Goal: Task Accomplishment & Management: Manage account settings

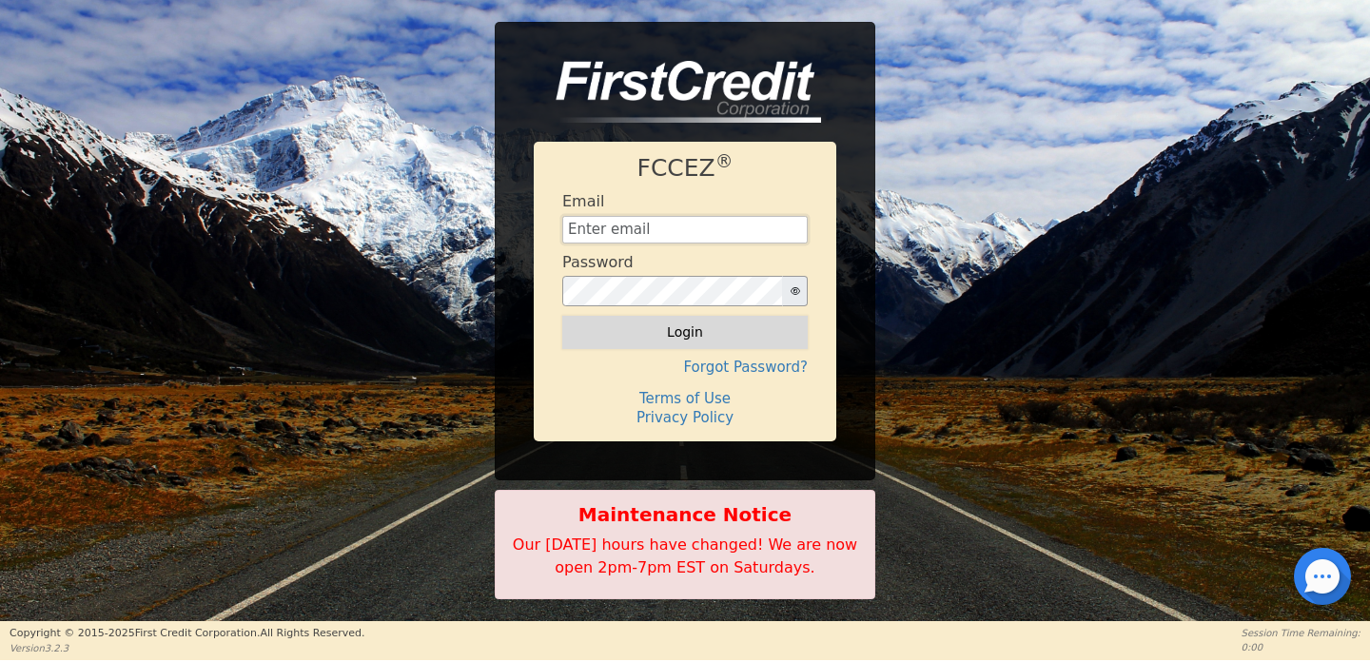
type input "[EMAIL_ADDRESS][DOMAIN_NAME]"
click at [705, 337] on button "Login" at bounding box center [685, 332] width 246 height 32
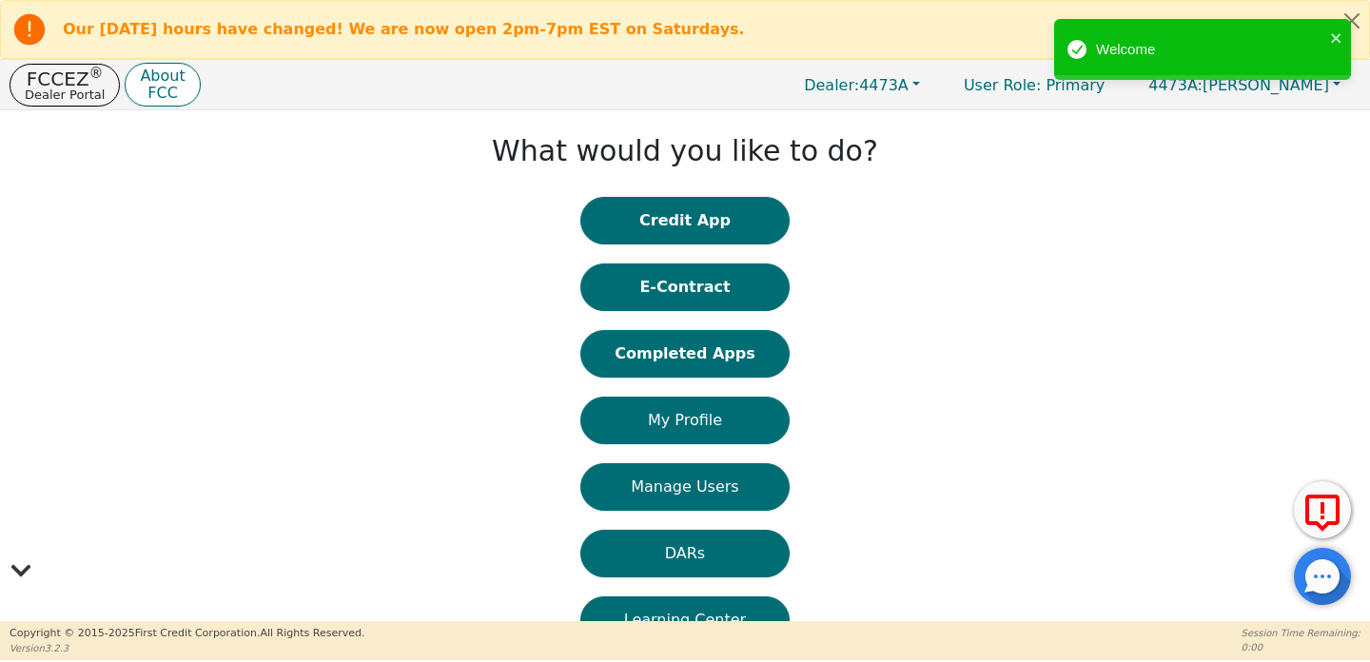
click at [1327, 42] on div "Welcome" at bounding box center [1196, 49] width 268 height 33
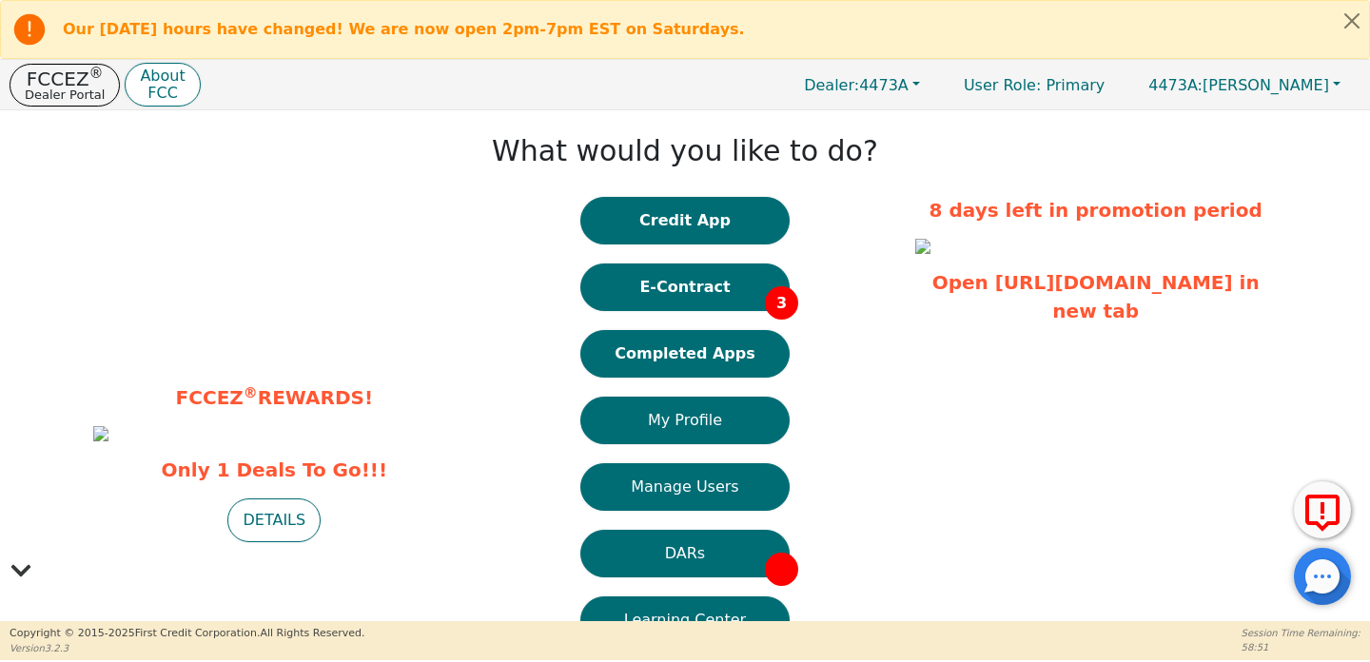
click at [711, 289] on button "E-Contract 3" at bounding box center [684, 288] width 209 height 48
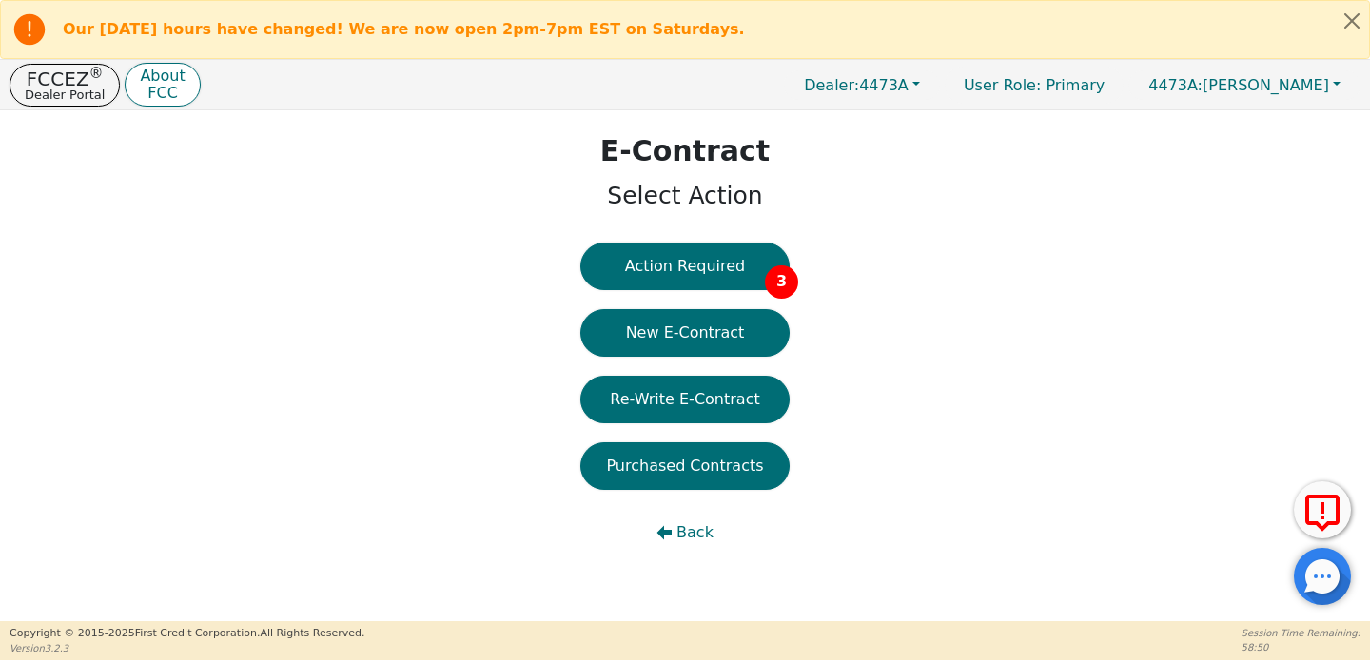
click at [711, 288] on button "Action Required 3" at bounding box center [684, 267] width 209 height 48
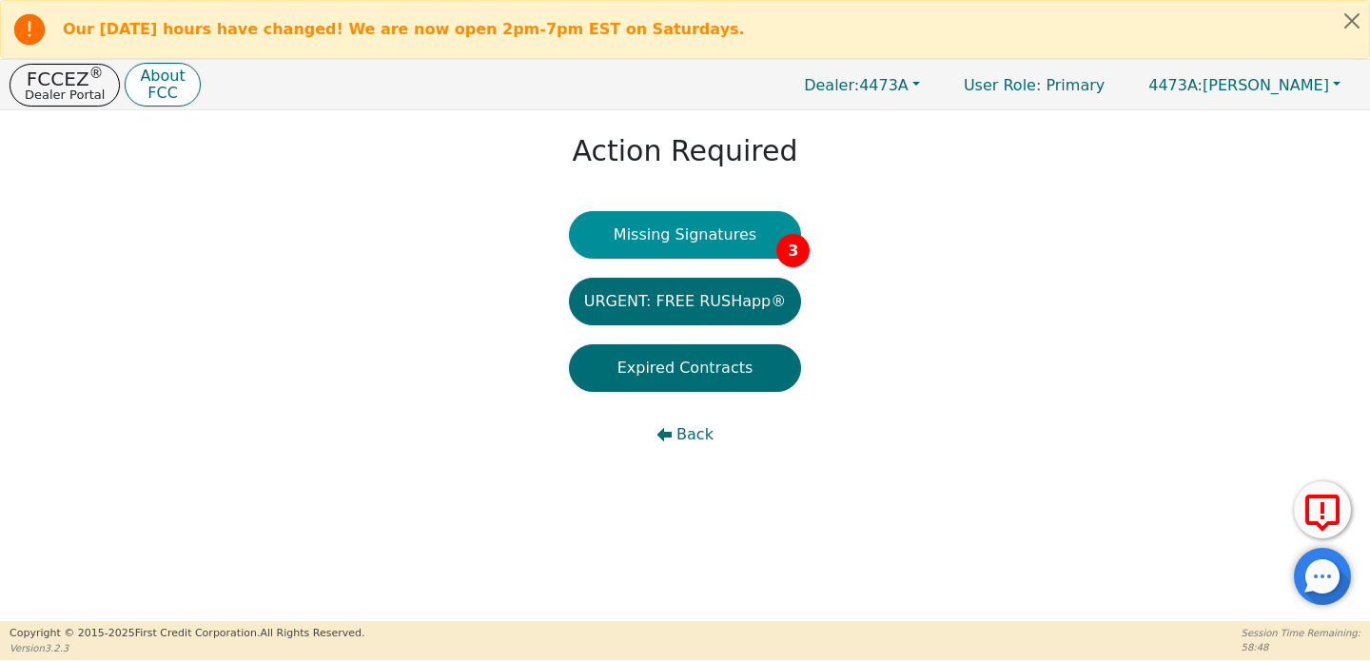
click at [718, 240] on button "Missing Signatures 3" at bounding box center [685, 235] width 233 height 48
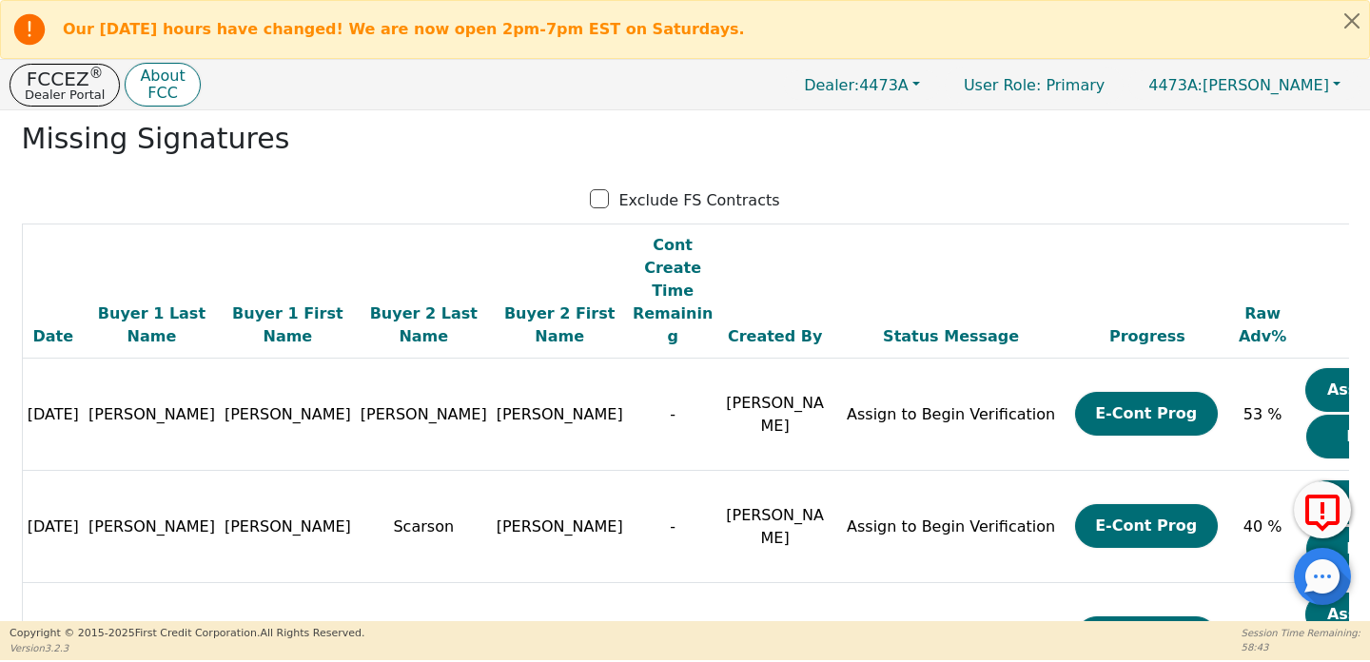
scroll to position [70, 0]
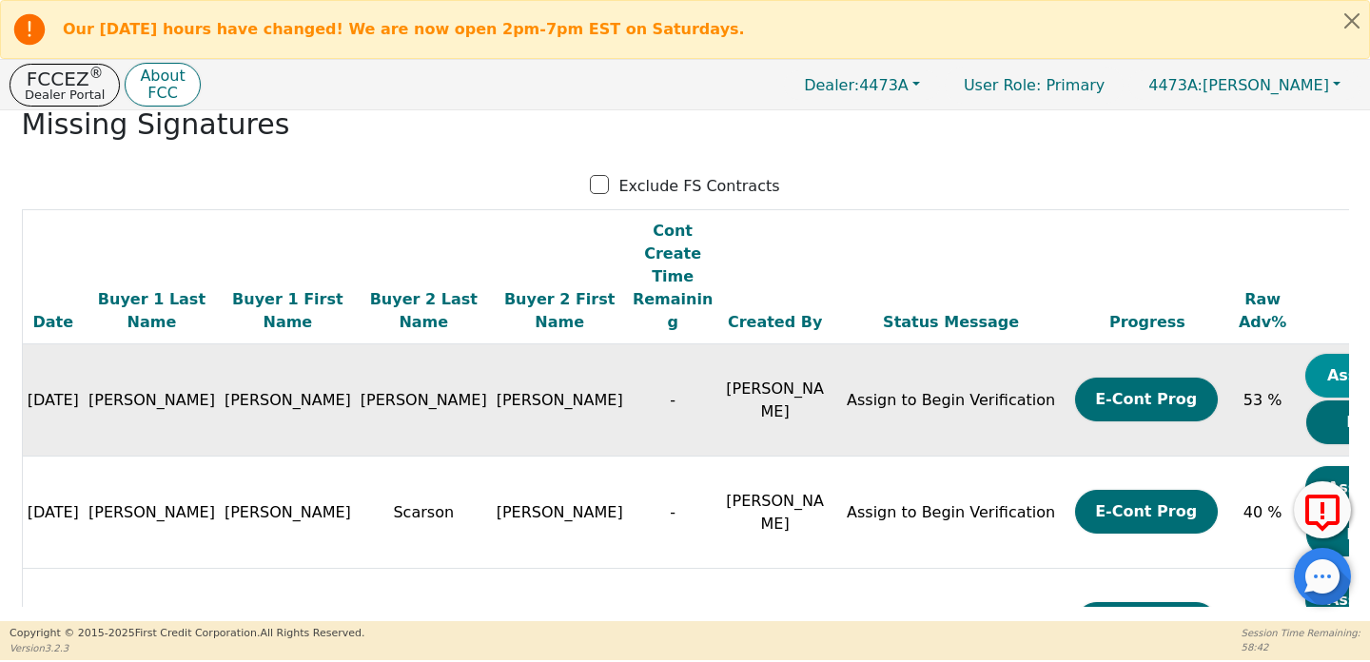
click at [1306, 354] on button "Assign Now" at bounding box center [1377, 376] width 143 height 44
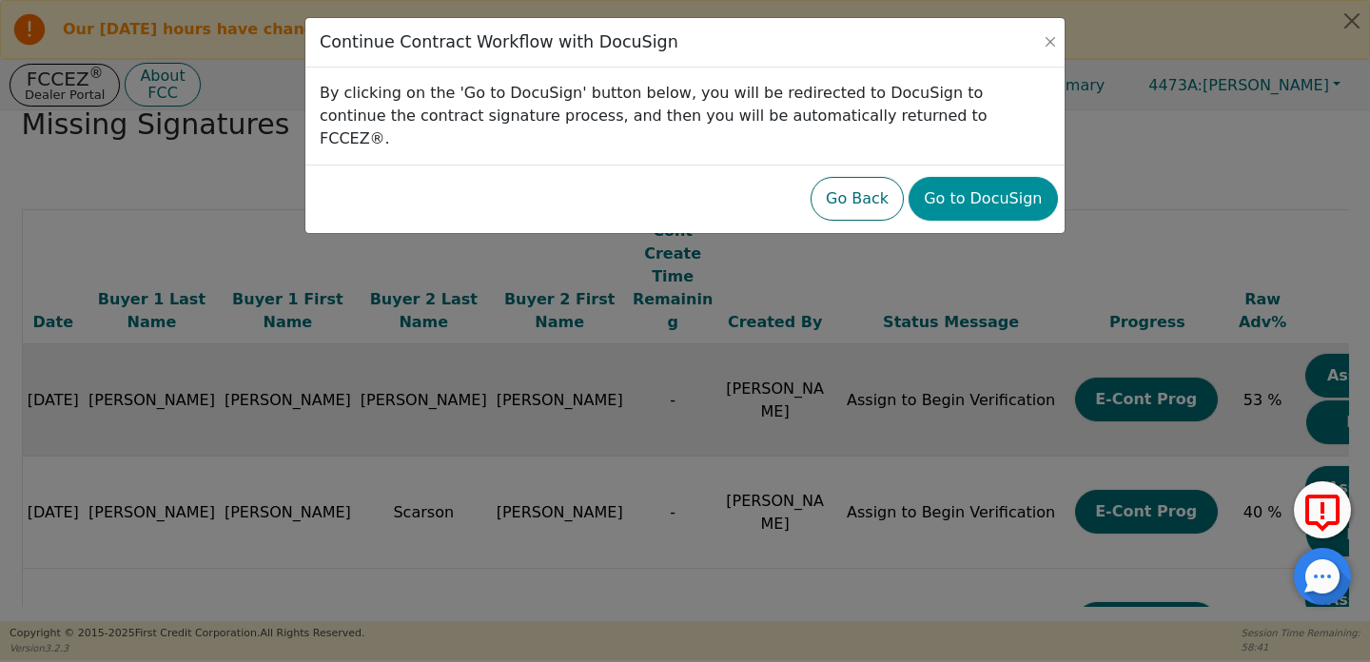
click at [988, 197] on button "Go to DocuSign" at bounding box center [983, 199] width 148 height 44
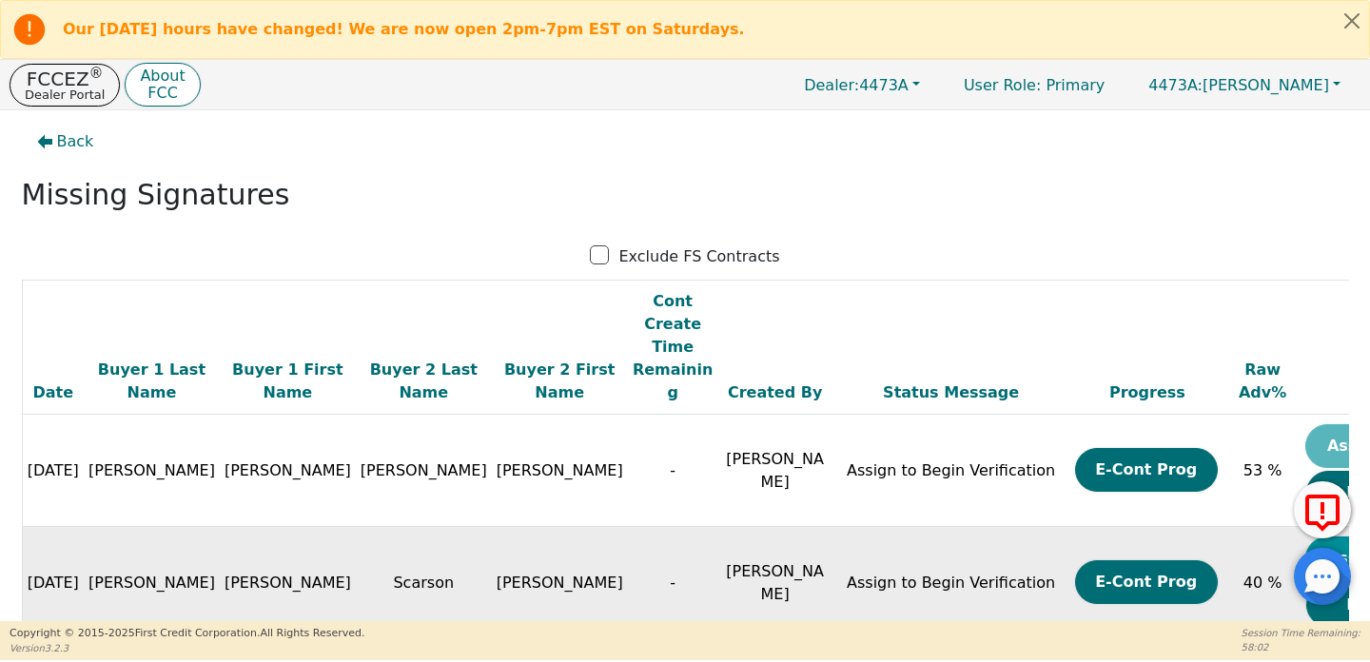
click at [1306, 537] on button "Assign Now" at bounding box center [1377, 559] width 143 height 44
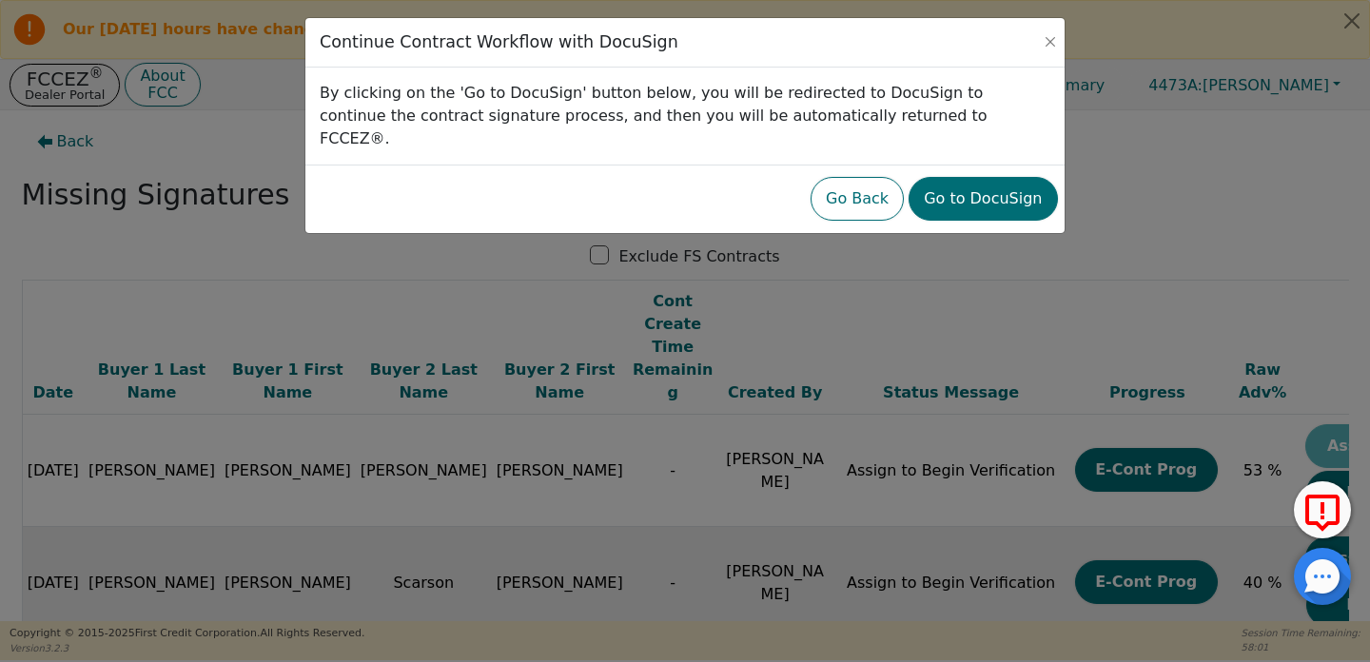
click at [998, 165] on div "Go Back Go to DocuSign" at bounding box center [684, 199] width 759 height 69
click at [998, 178] on button "Go to DocuSign" at bounding box center [983, 199] width 148 height 44
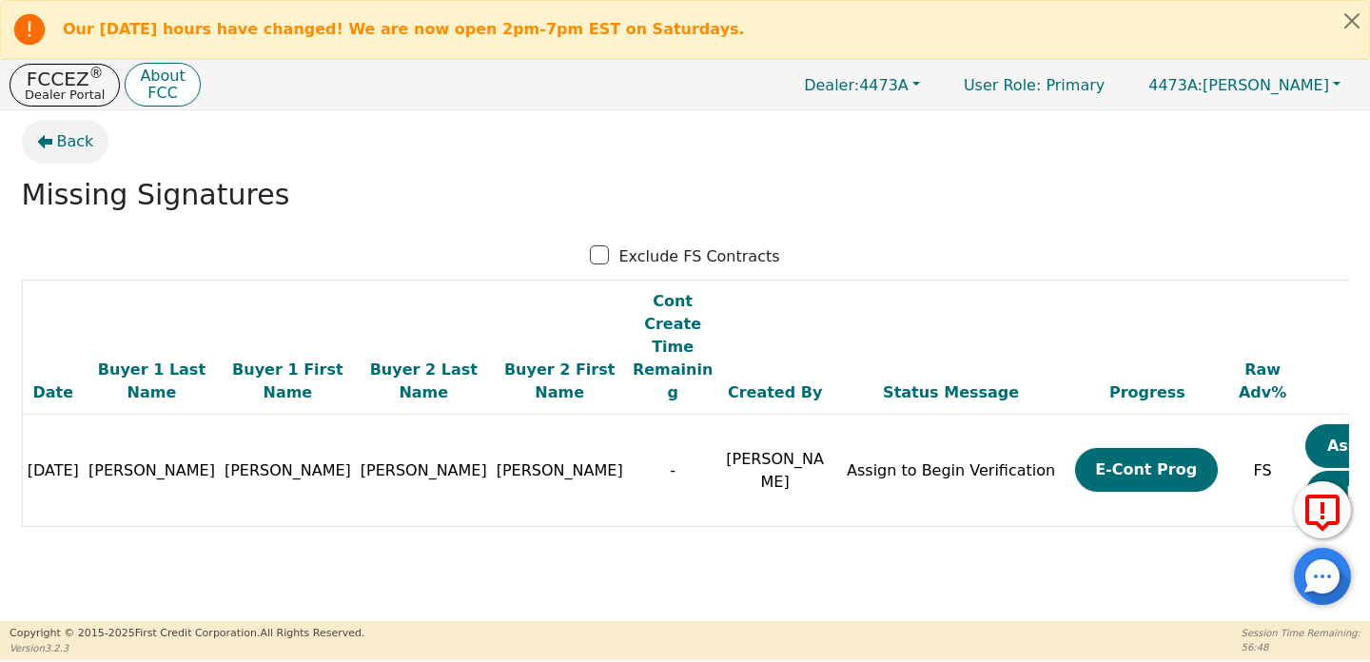
click at [63, 140] on span "Back" at bounding box center [75, 141] width 37 height 23
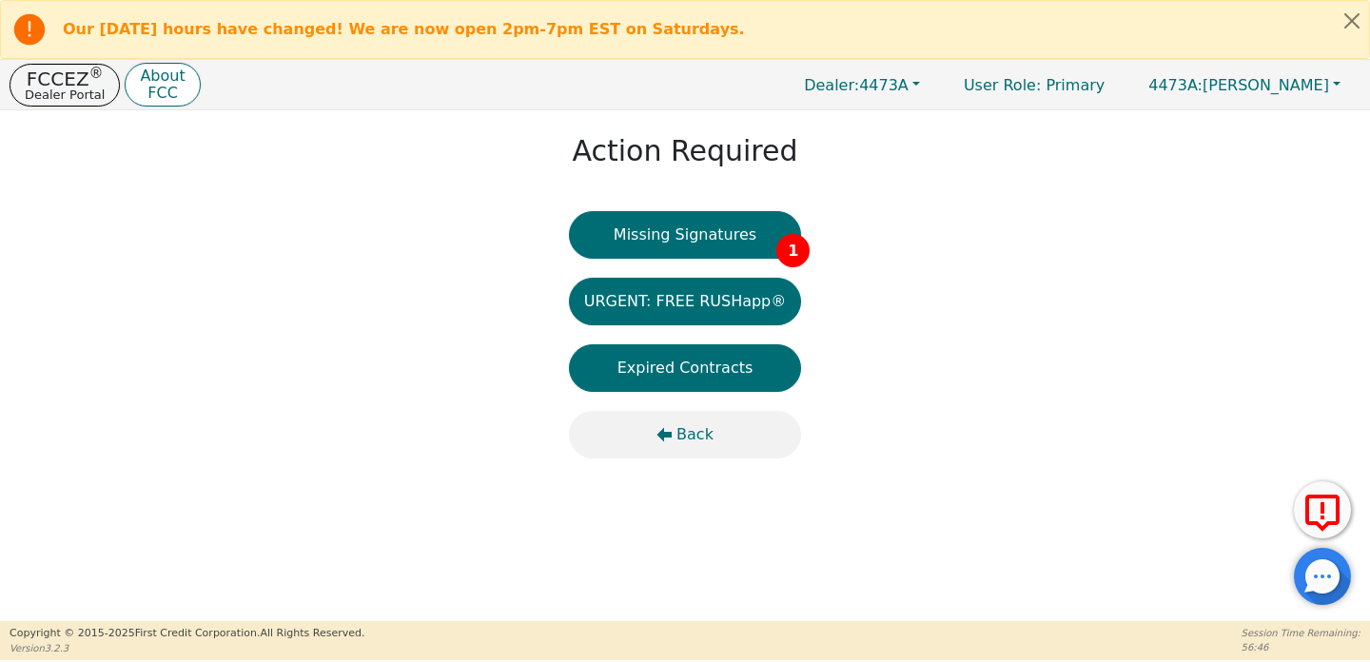
click at [674, 439] on button "Back" at bounding box center [685, 435] width 233 height 48
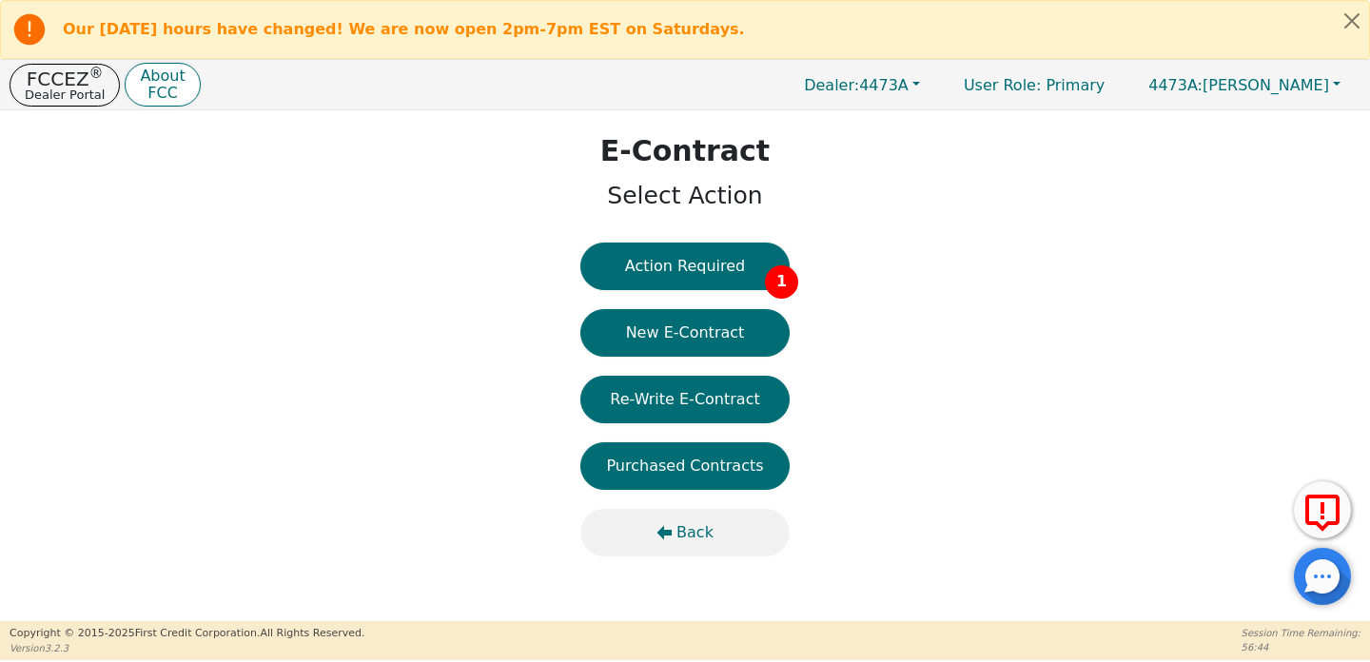
click at [674, 535] on button "Back" at bounding box center [684, 533] width 209 height 48
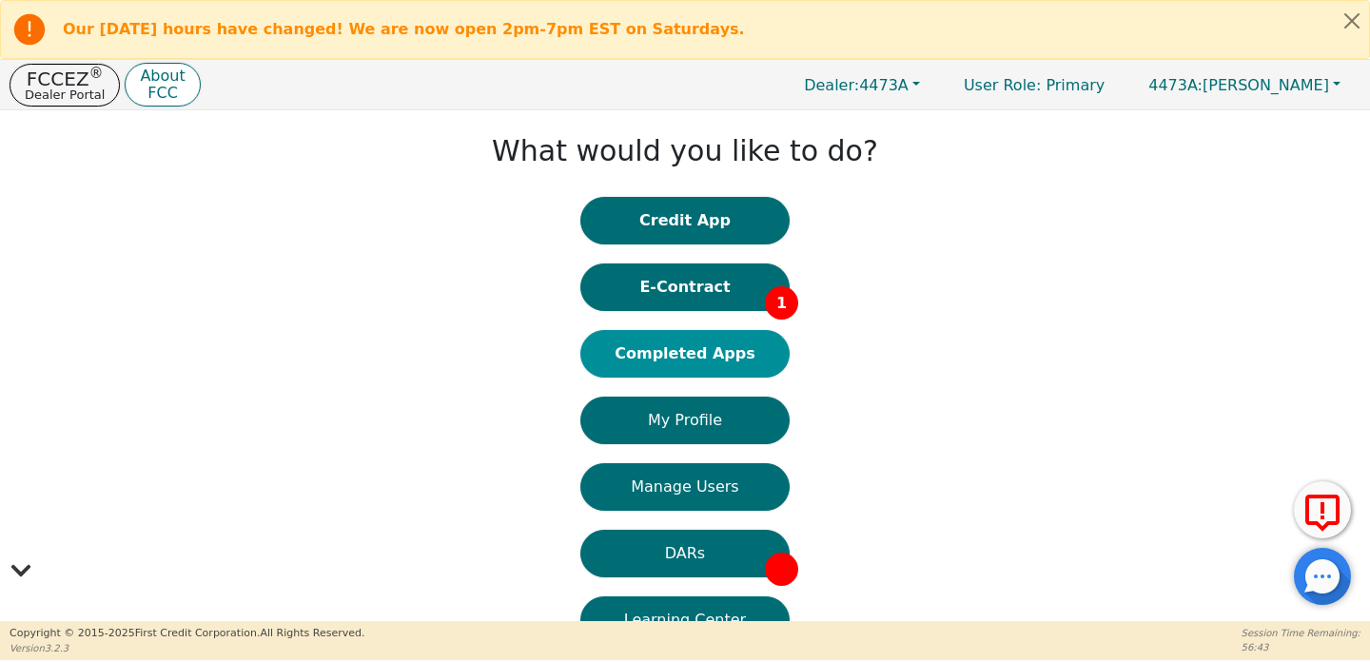
click at [681, 354] on button "Completed Apps" at bounding box center [684, 354] width 209 height 48
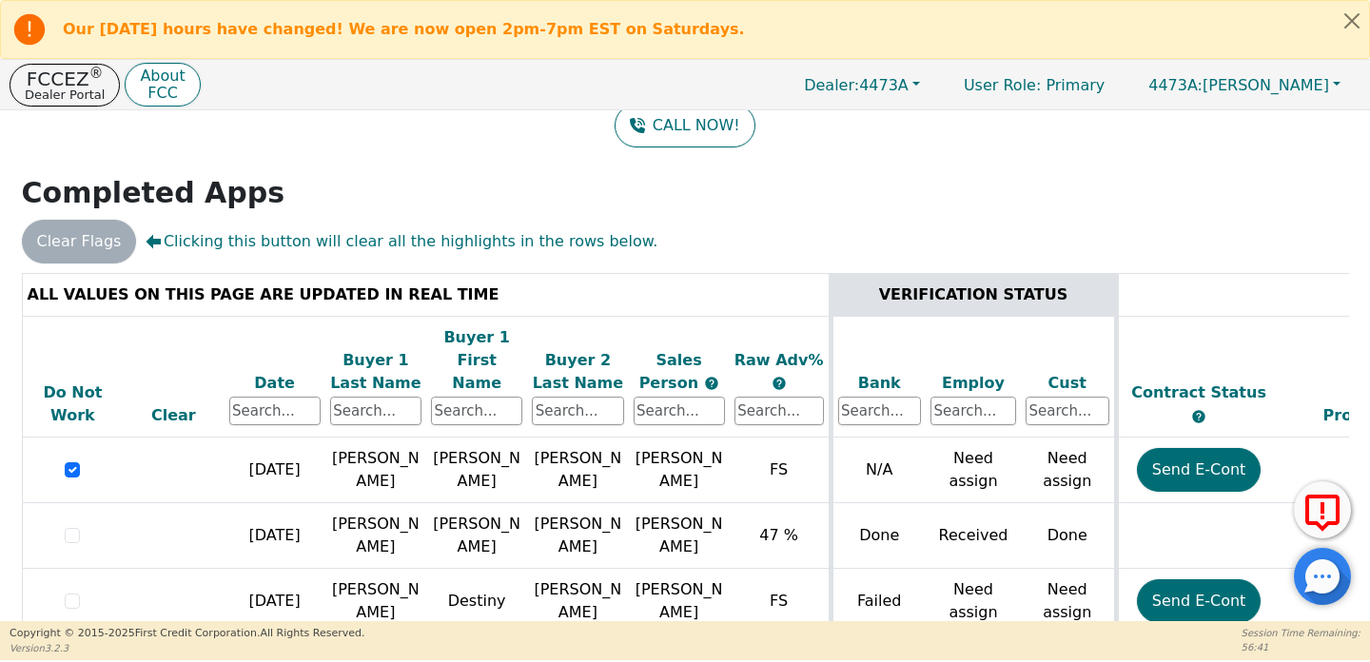
scroll to position [202, 0]
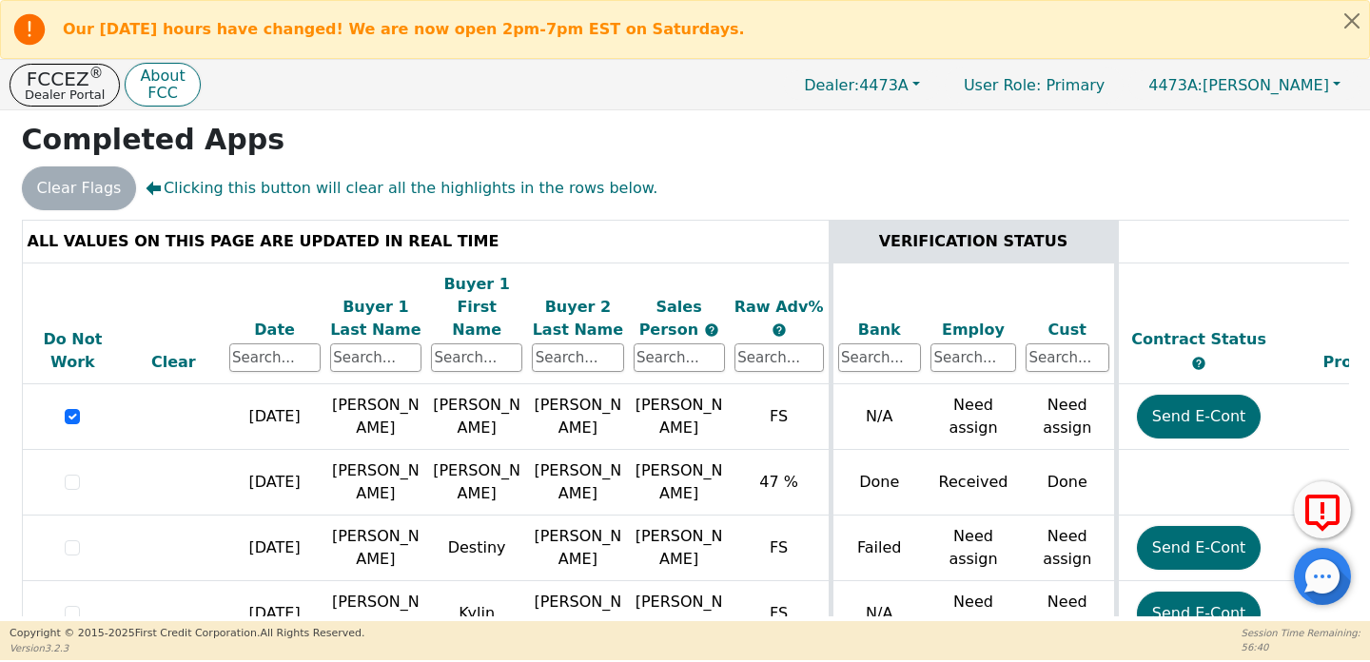
click at [266, 319] on div "Date" at bounding box center [274, 330] width 91 height 23
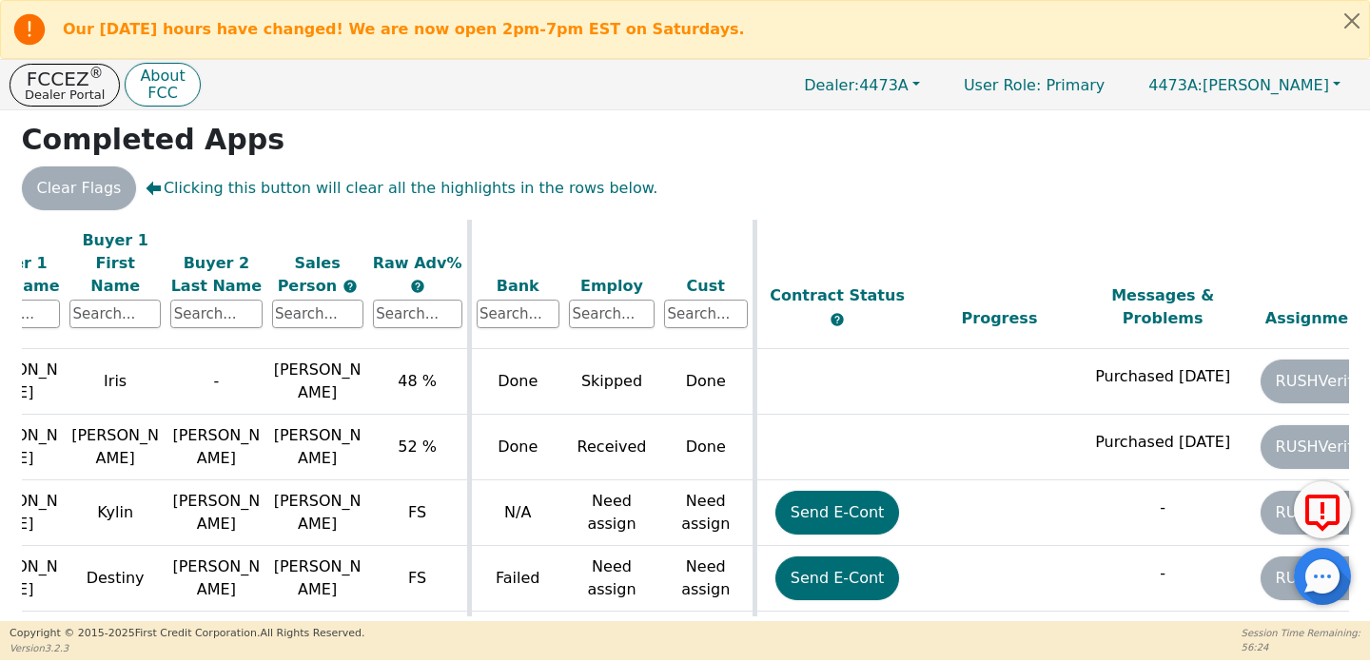
scroll to position [0, 0]
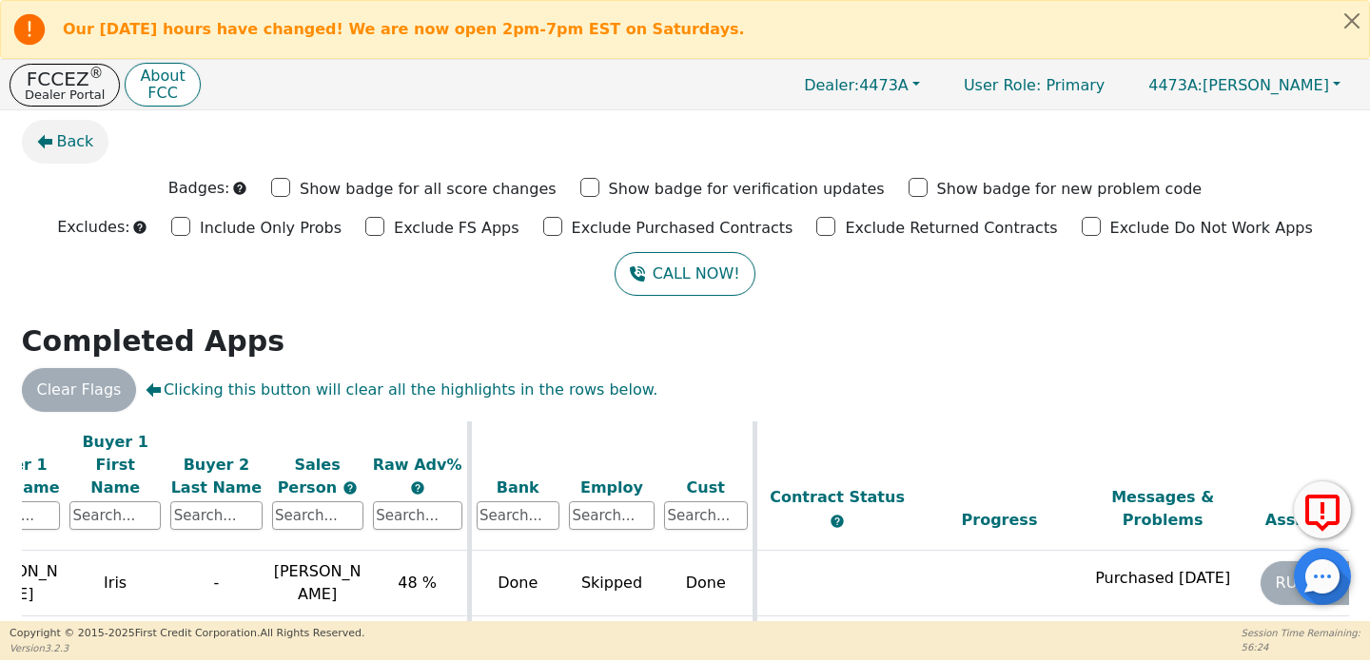
click at [73, 154] on button "Back" at bounding box center [66, 142] width 88 height 44
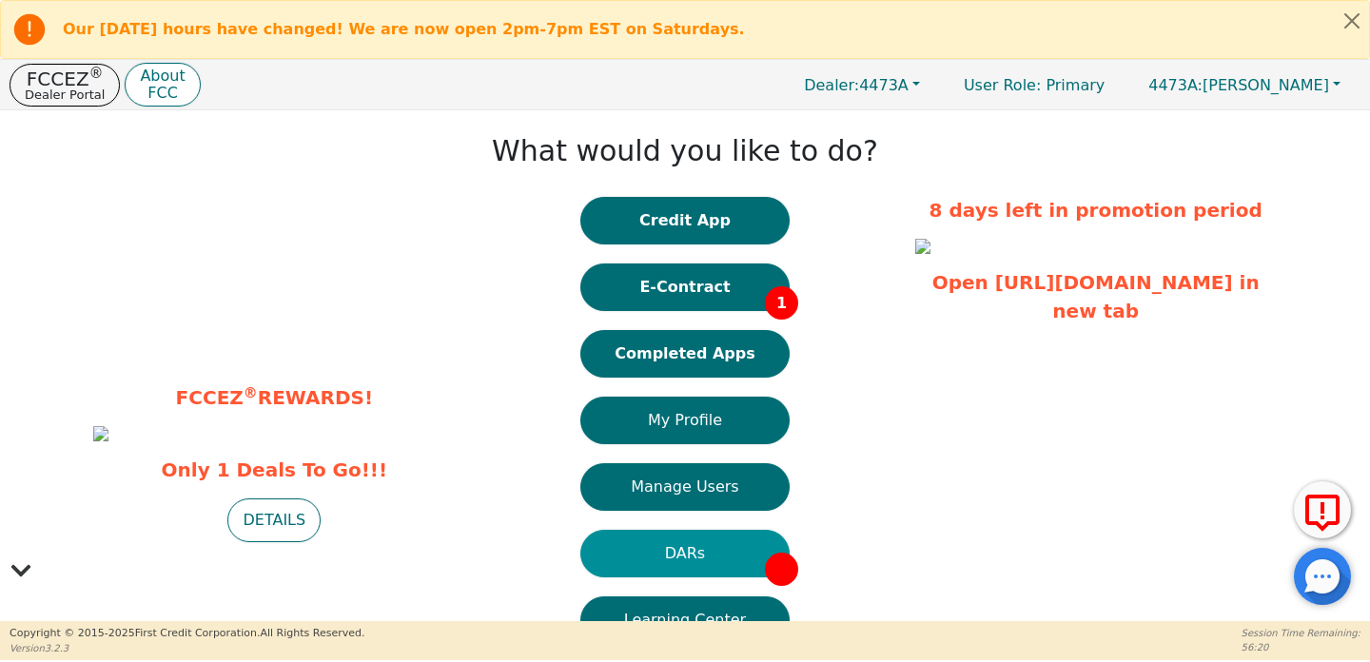
click at [687, 537] on button "DARs" at bounding box center [684, 554] width 209 height 48
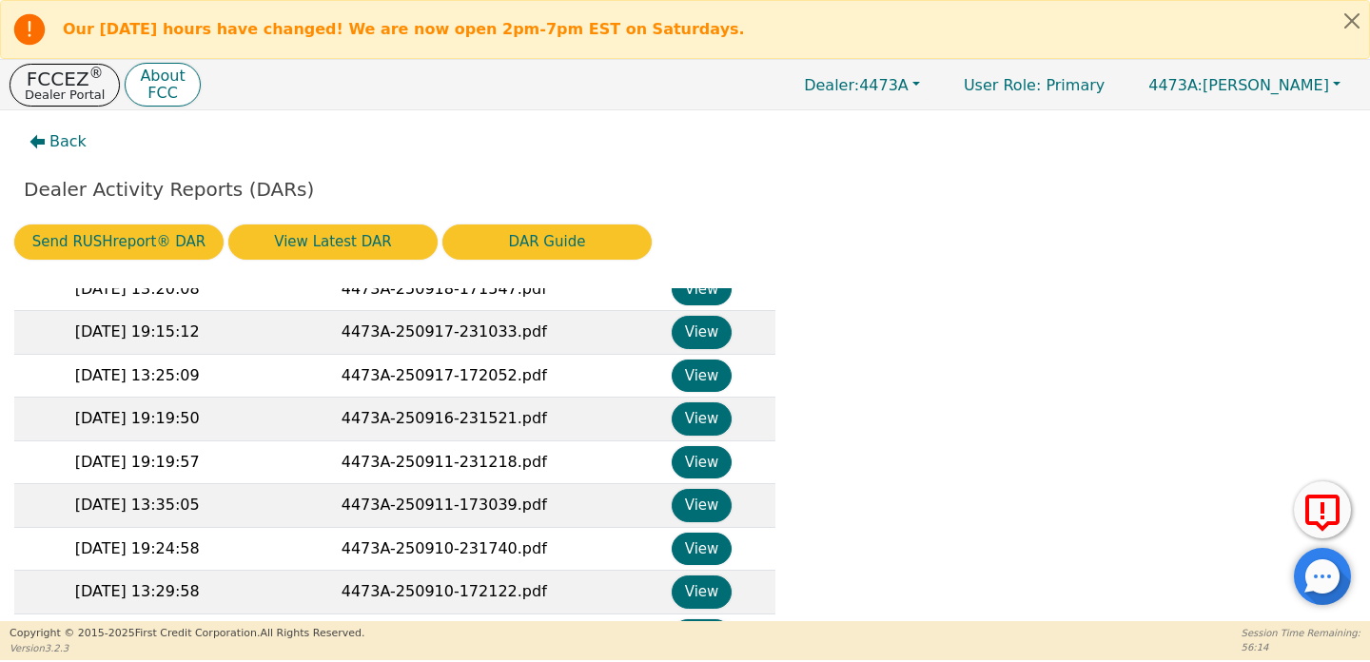
scroll to position [359, 0]
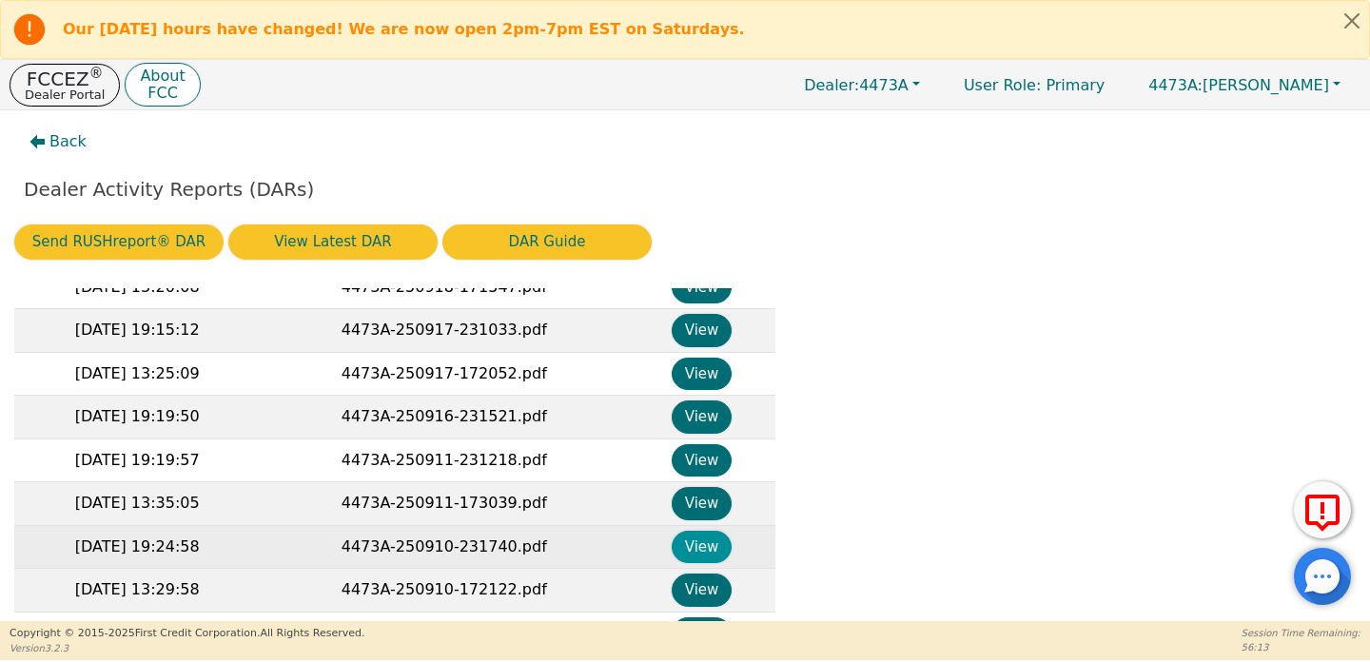
click at [688, 554] on button "View" at bounding box center [702, 547] width 60 height 33
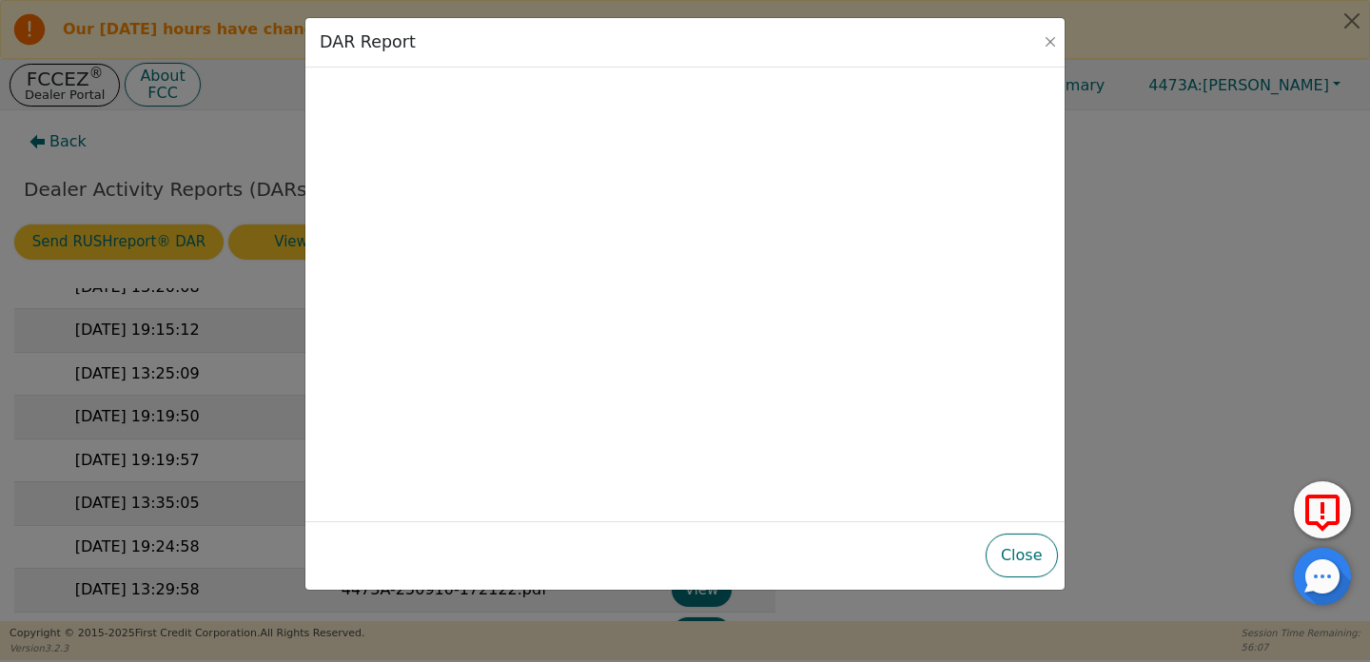
click at [1057, 27] on div "DAR Report" at bounding box center [684, 42] width 759 height 49
click at [1056, 33] on button "Close" at bounding box center [1050, 41] width 19 height 19
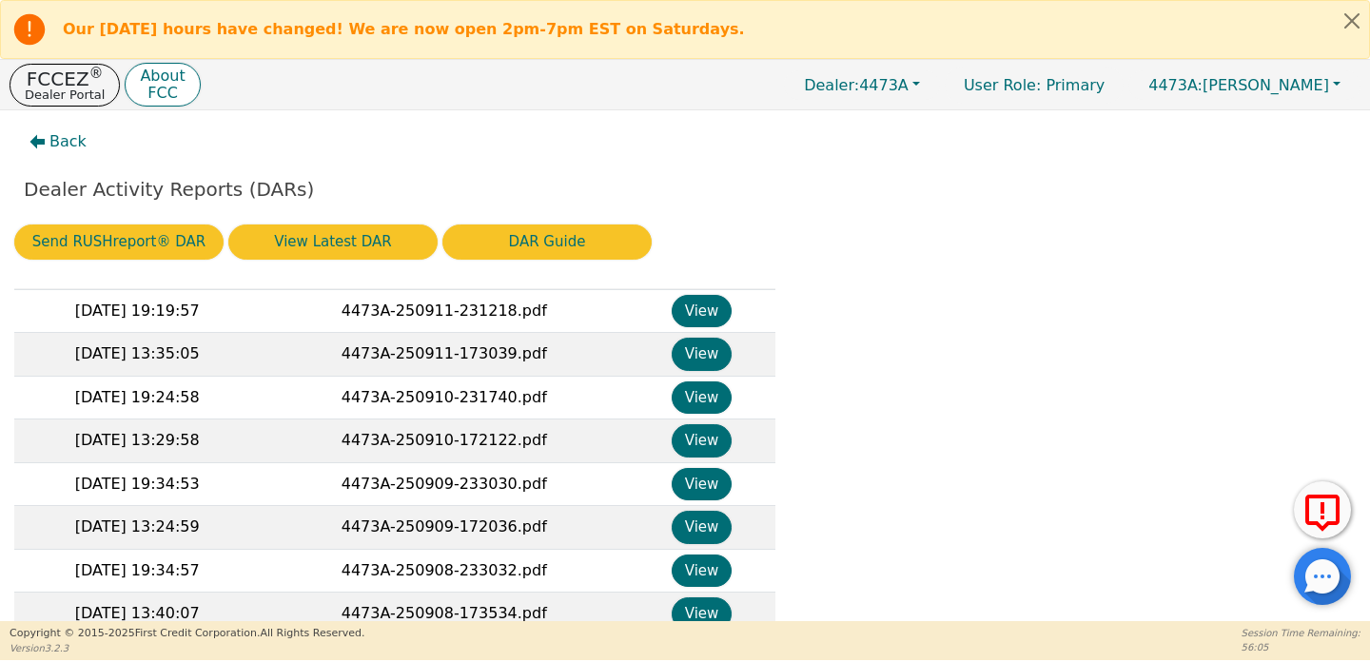
scroll to position [513, 0]
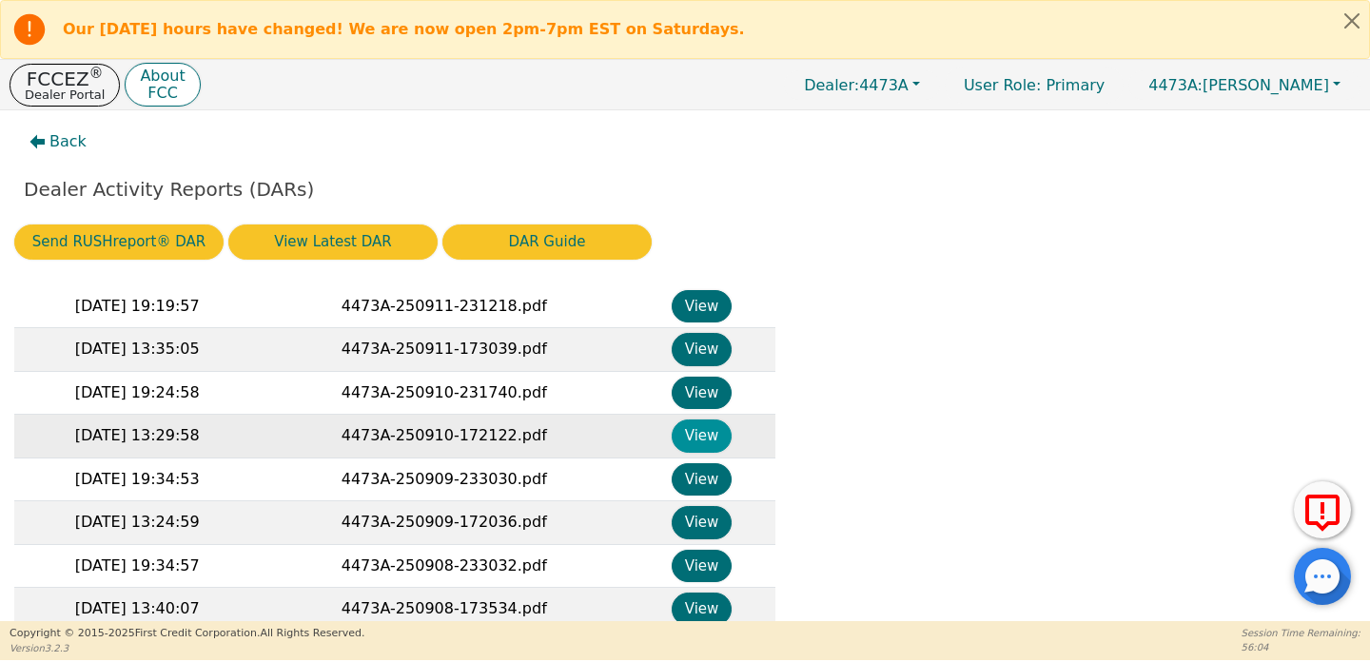
click at [699, 437] on button "View" at bounding box center [702, 436] width 60 height 33
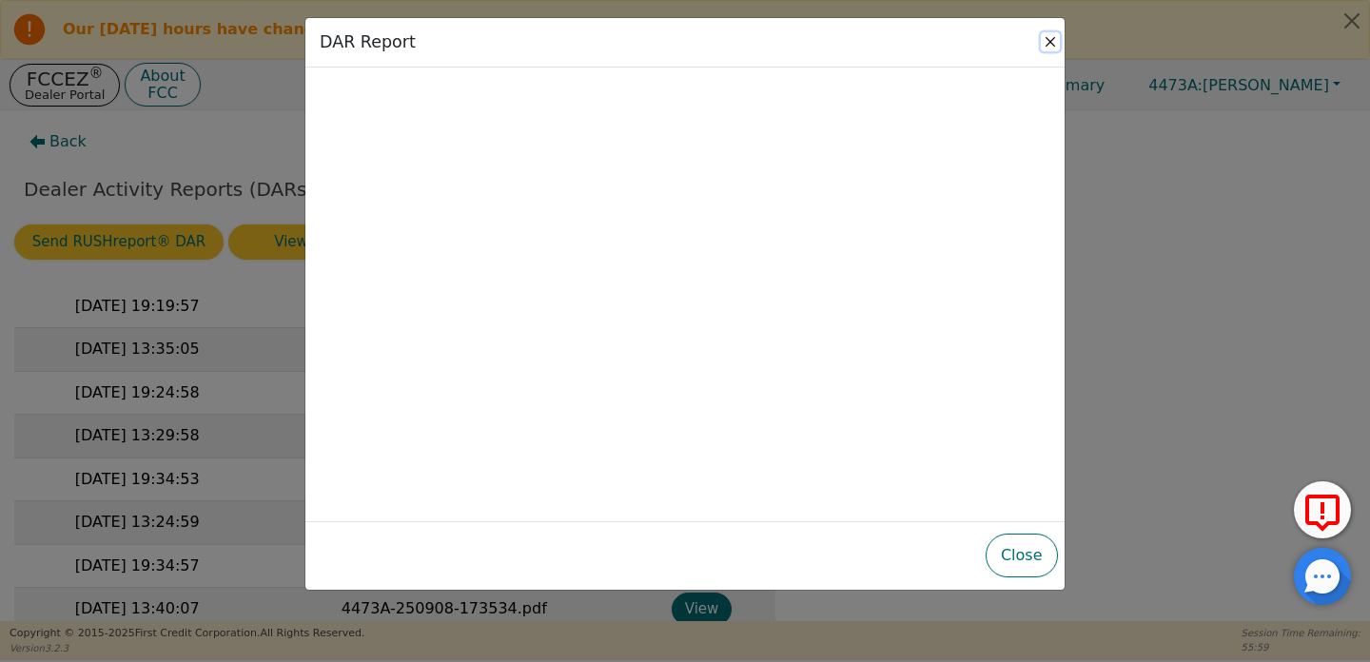
click at [1052, 42] on button "Close" at bounding box center [1050, 41] width 19 height 19
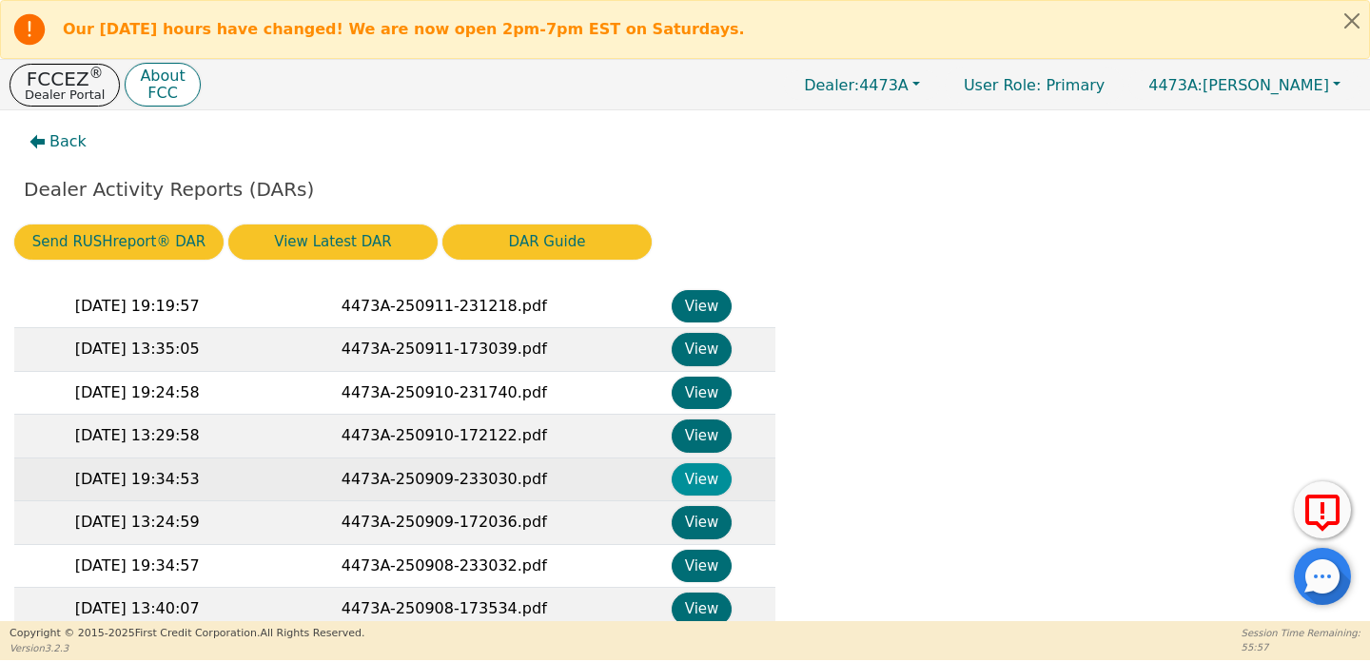
click at [707, 484] on button "View" at bounding box center [702, 479] width 60 height 33
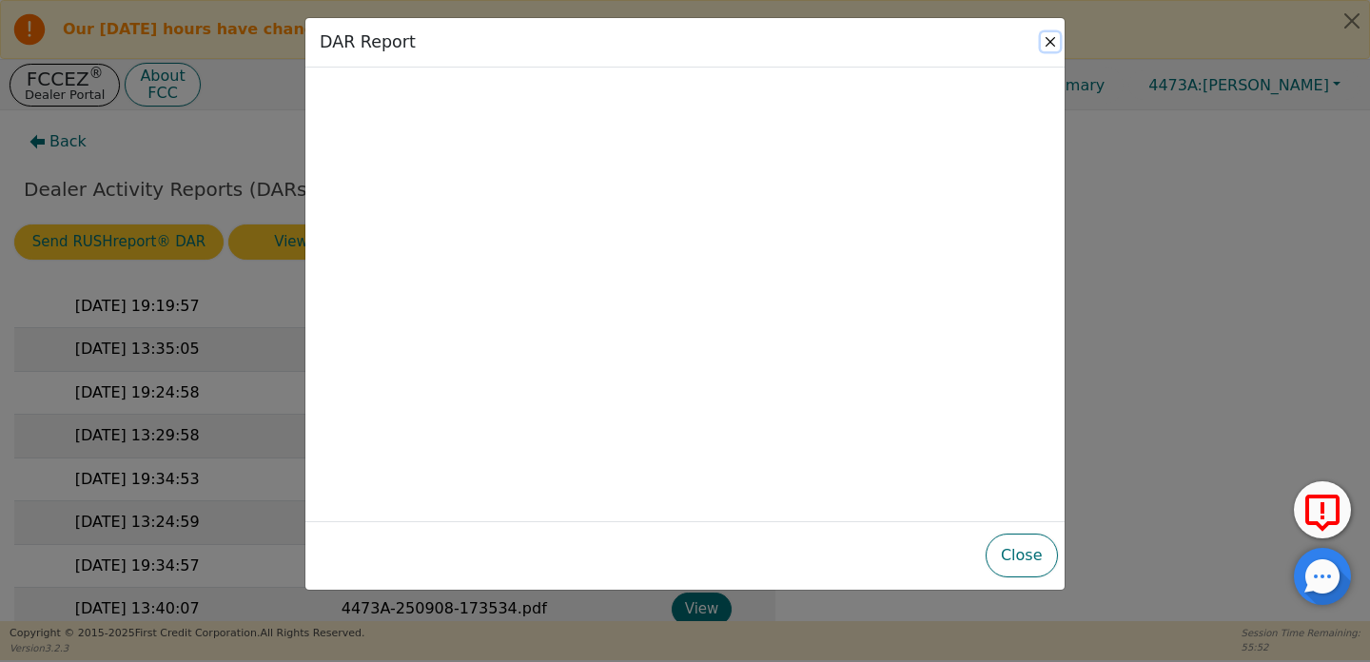
click at [1045, 43] on button "Close" at bounding box center [1050, 41] width 19 height 19
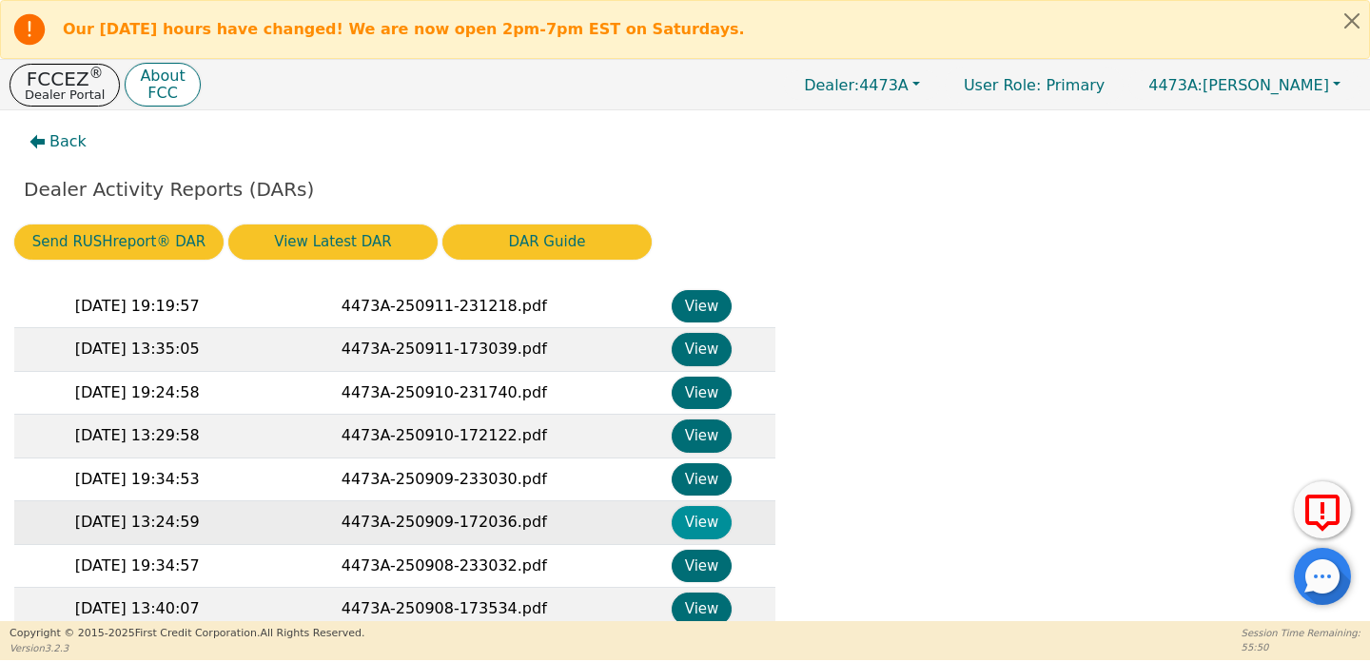
click at [680, 531] on button "View" at bounding box center [702, 522] width 60 height 33
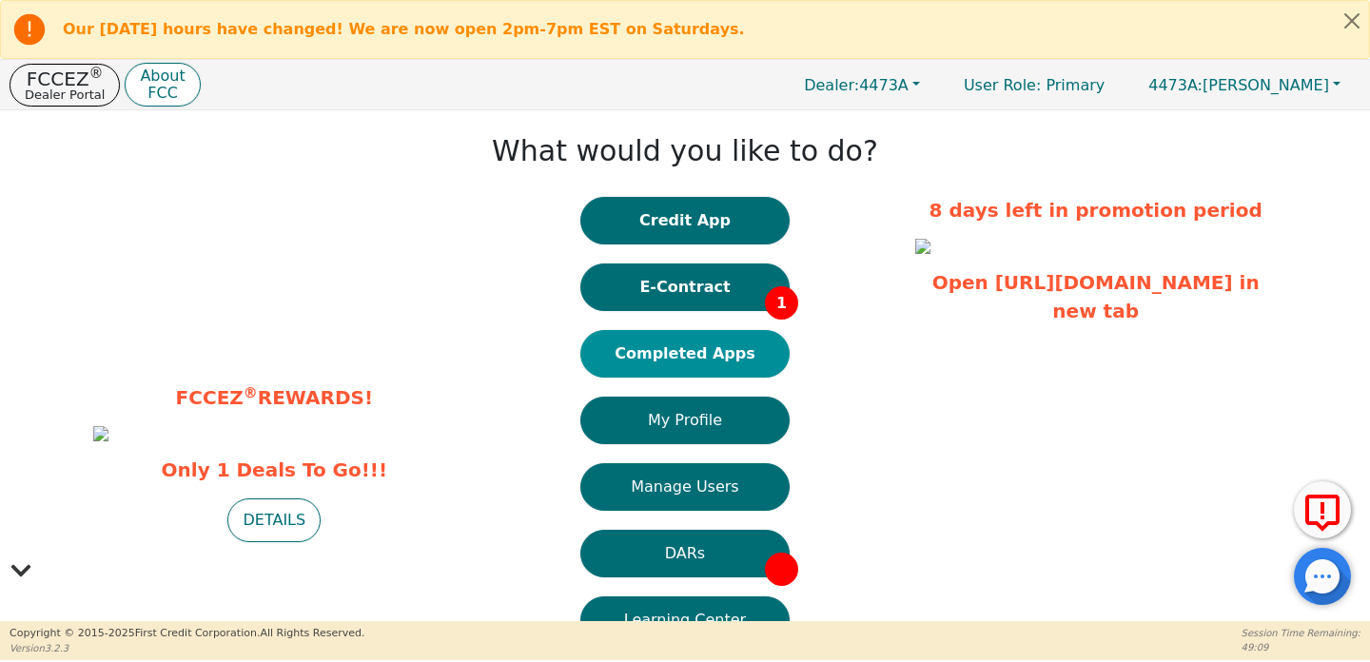
click at [693, 365] on button "Completed Apps" at bounding box center [684, 354] width 209 height 48
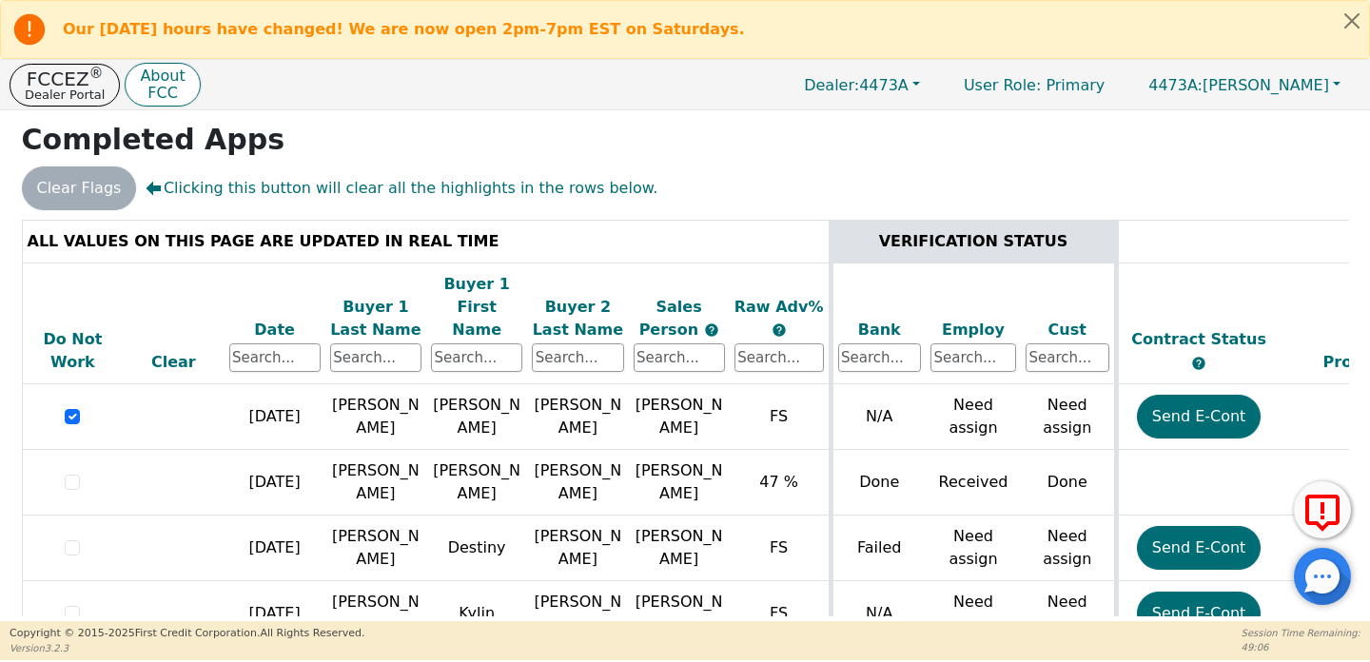
scroll to position [202, 0]
click at [264, 319] on div "Date" at bounding box center [274, 330] width 91 height 23
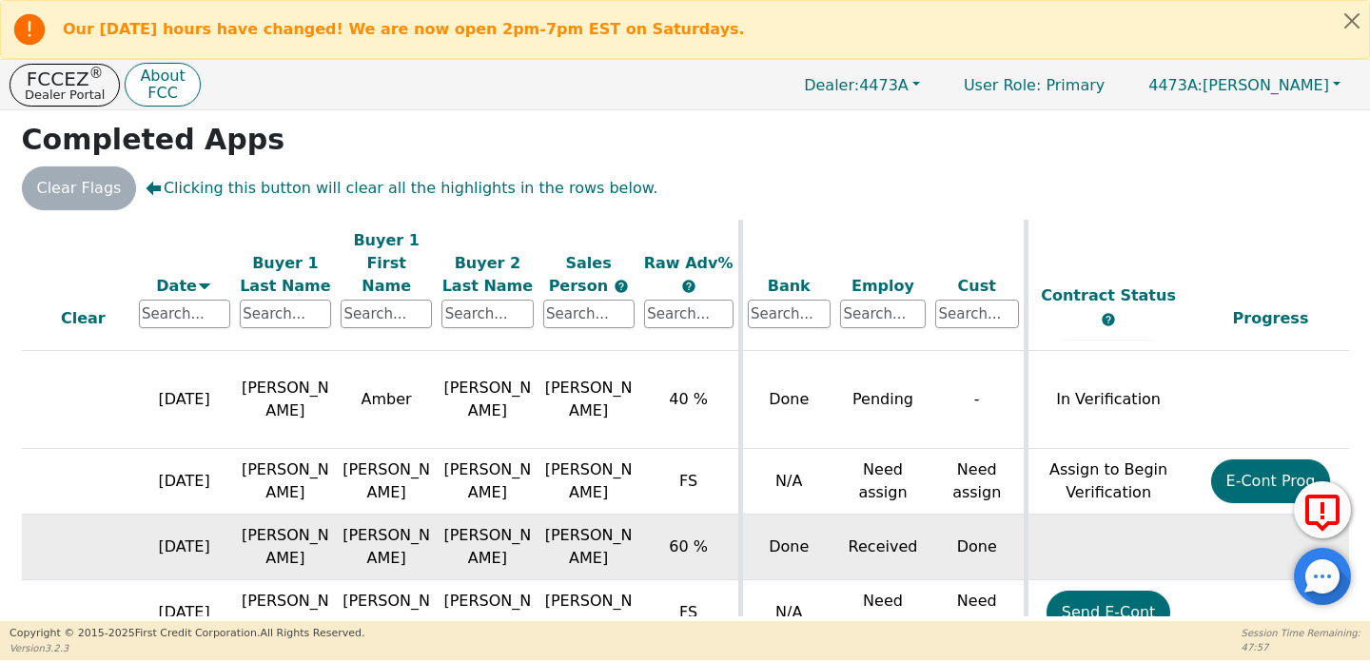
scroll to position [315, 89]
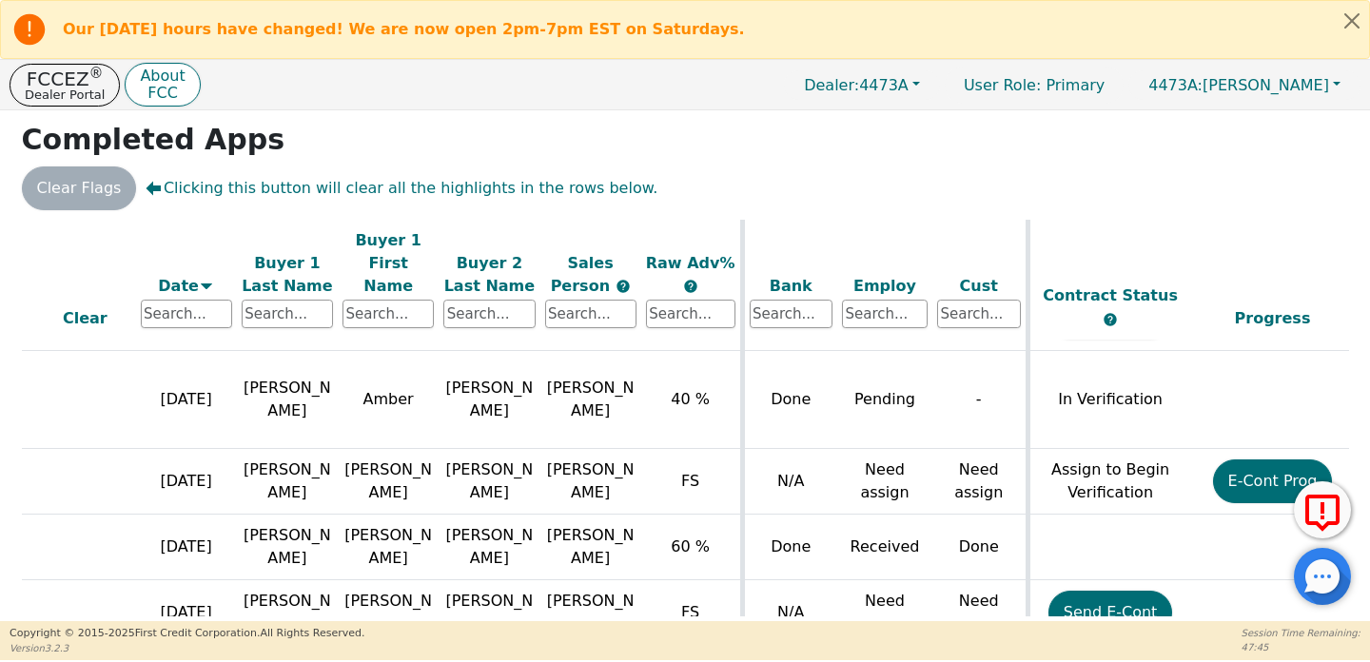
click at [112, 187] on div "Clear Flags Clicking this button will clear all the highlights in the rows belo…" at bounding box center [685, 189] width 1342 height 44
click at [71, 81] on p "FCCEZ ®" at bounding box center [65, 78] width 80 height 19
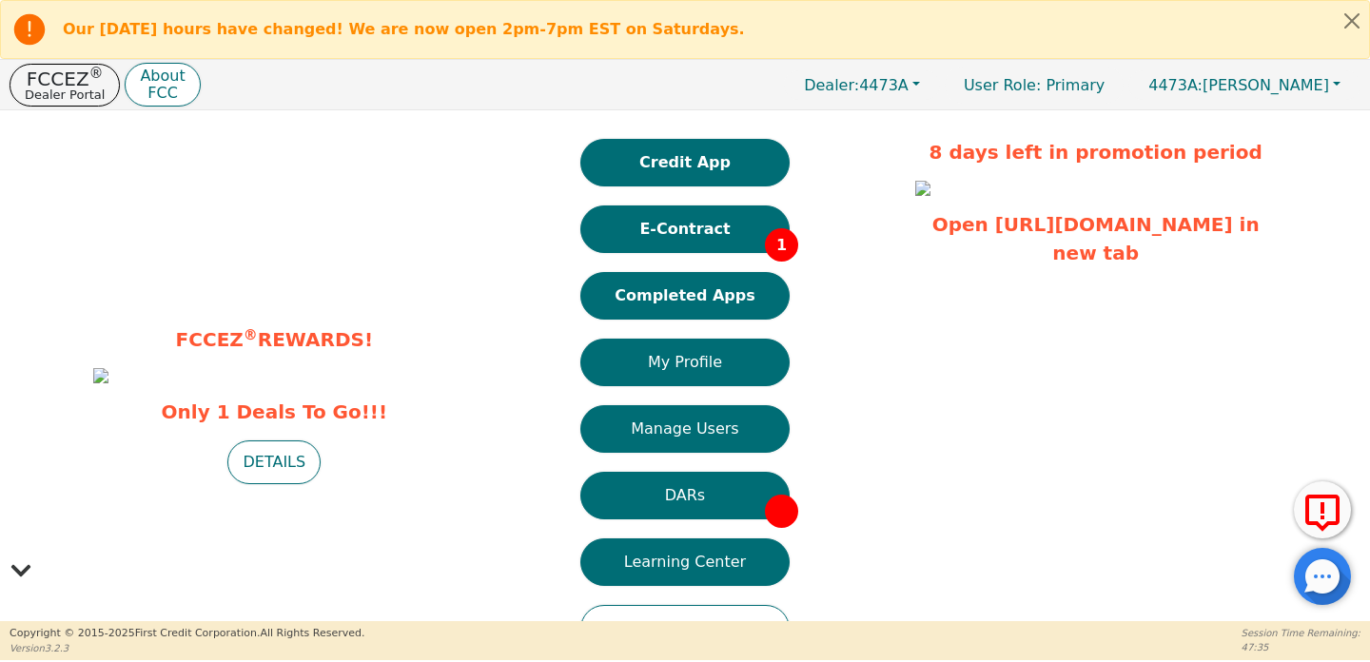
scroll to position [50, 0]
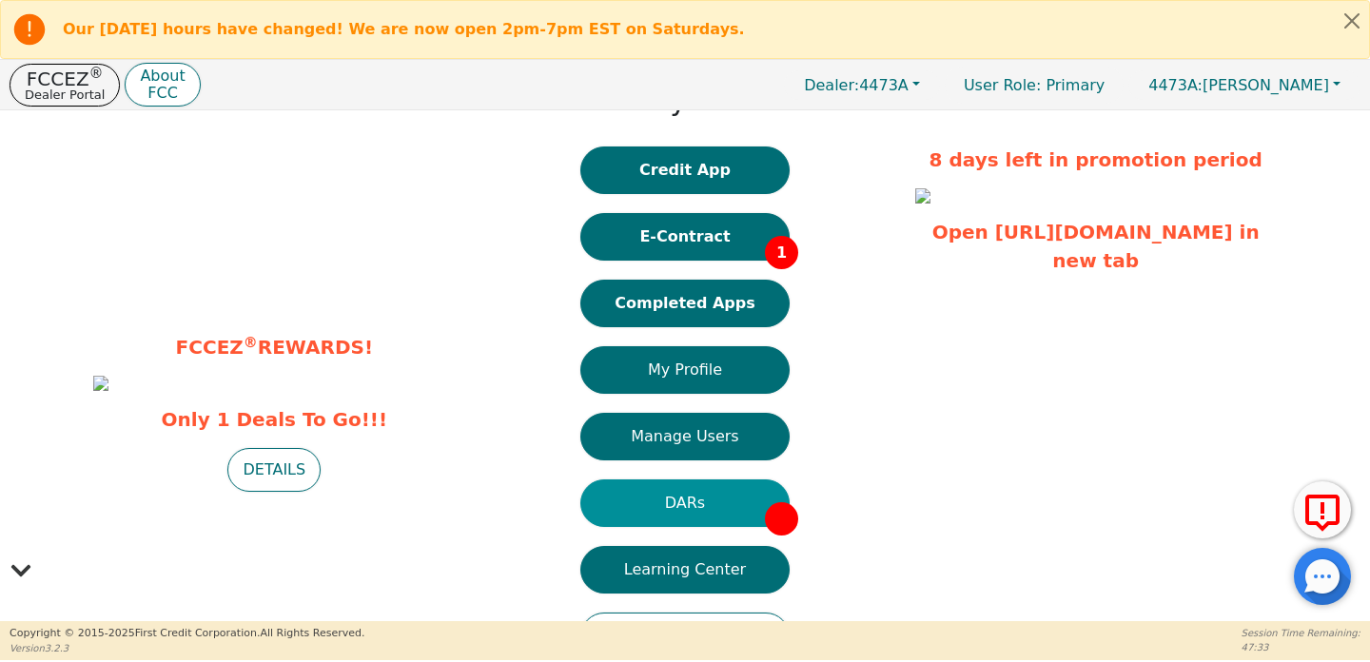
click at [695, 508] on button "DARs" at bounding box center [684, 504] width 209 height 48
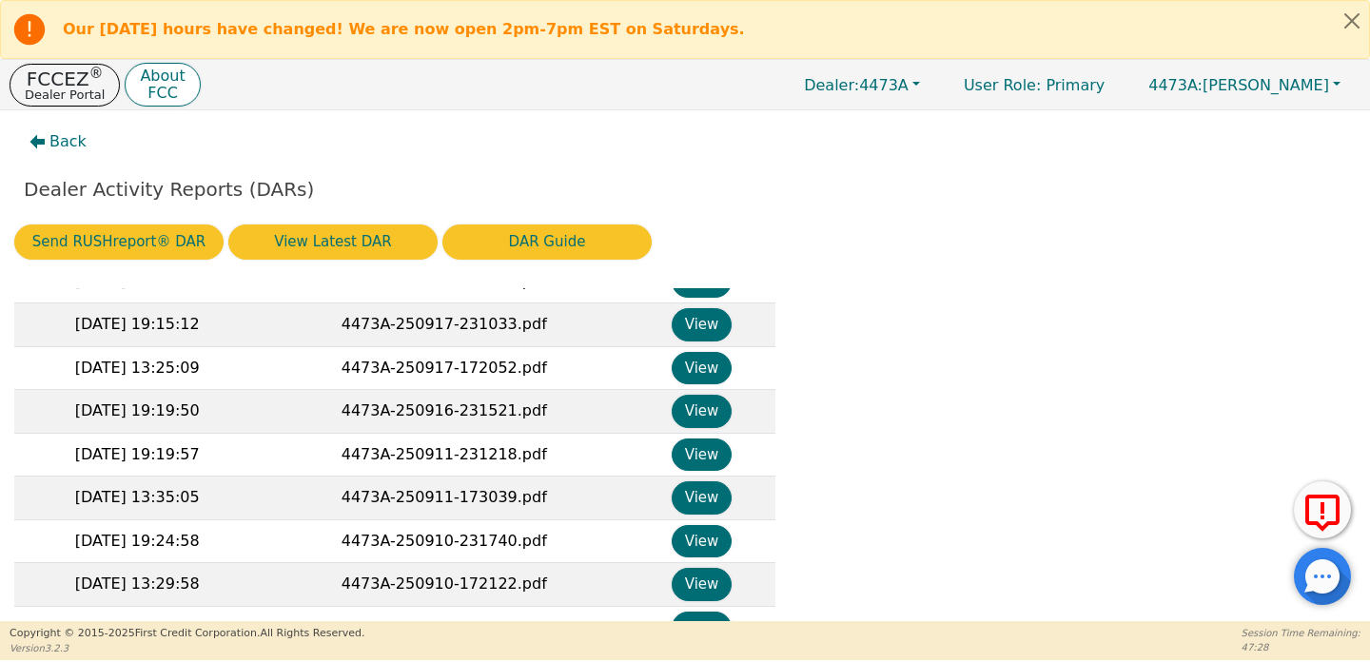
scroll to position [364, 0]
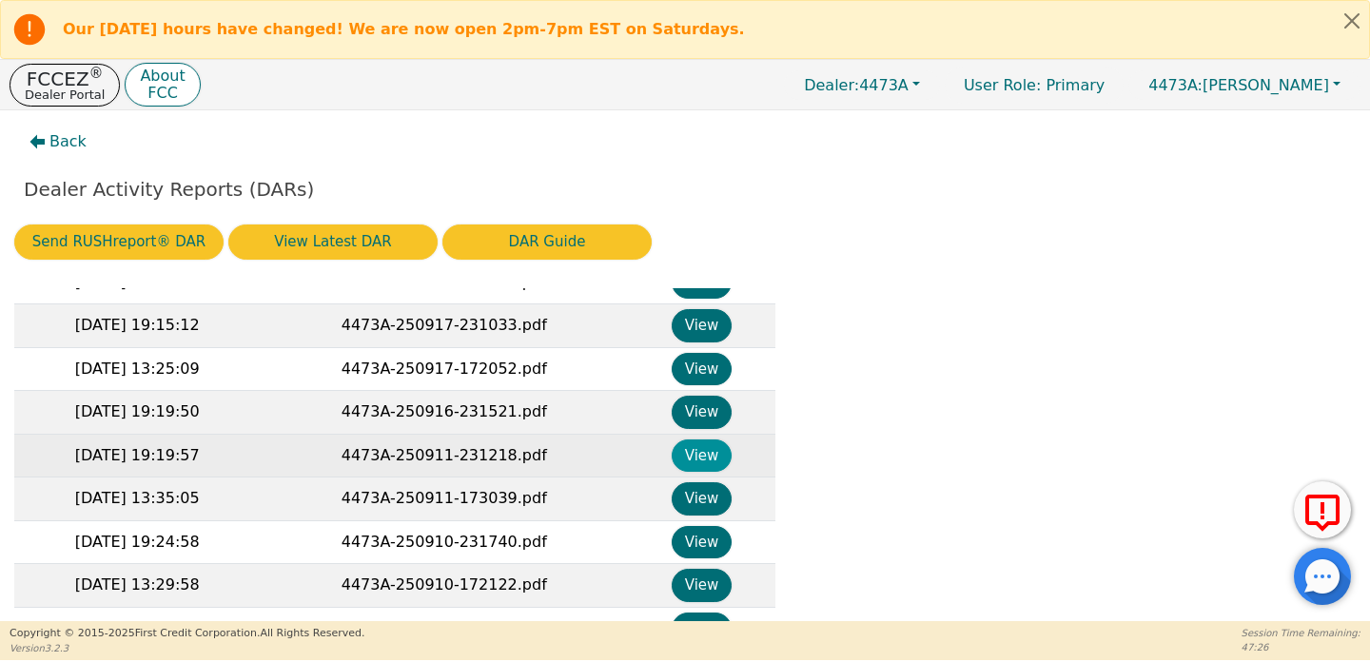
click at [713, 450] on button "View" at bounding box center [702, 456] width 60 height 33
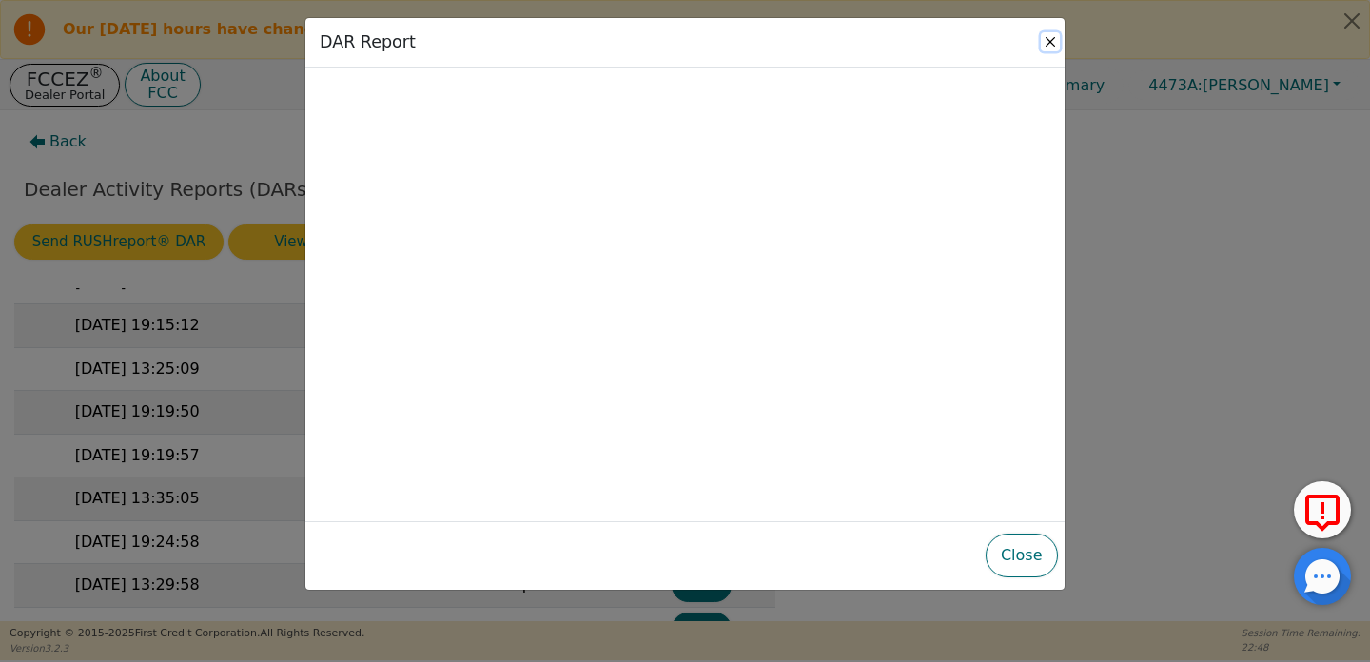
click at [1050, 49] on button "Close" at bounding box center [1050, 41] width 19 height 19
